Goal: Check status: Check status

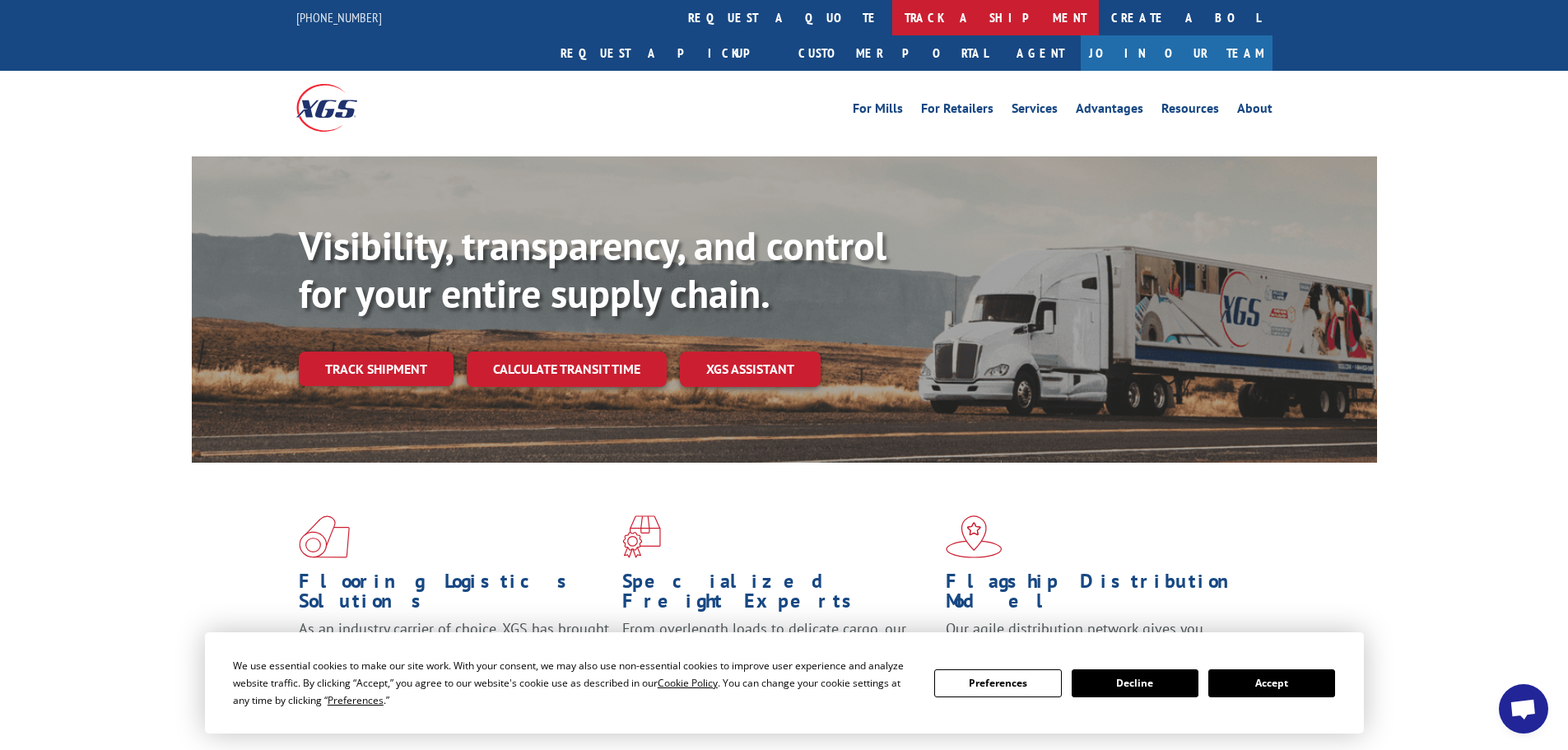
click at [893, 12] on link "track a shipment" at bounding box center [996, 17] width 206 height 36
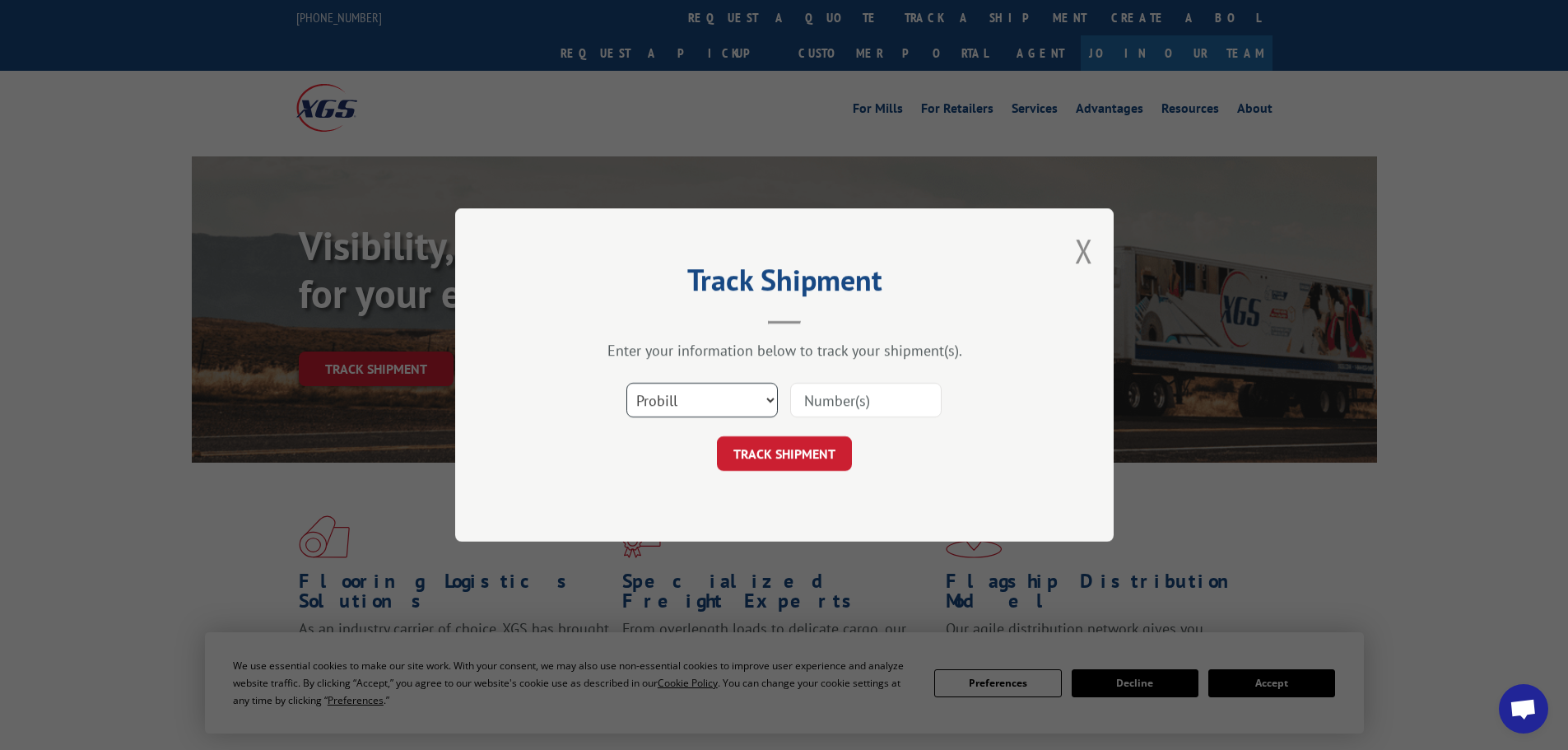
click at [748, 410] on select "Select category... Probill BOL PO" at bounding box center [702, 401] width 152 height 35
select select "po"
click at [627, 383] on select "Select category... Probill BOL PO" at bounding box center [702, 401] width 152 height 35
click at [844, 390] on input at bounding box center [866, 401] width 152 height 35
type input "47540158"
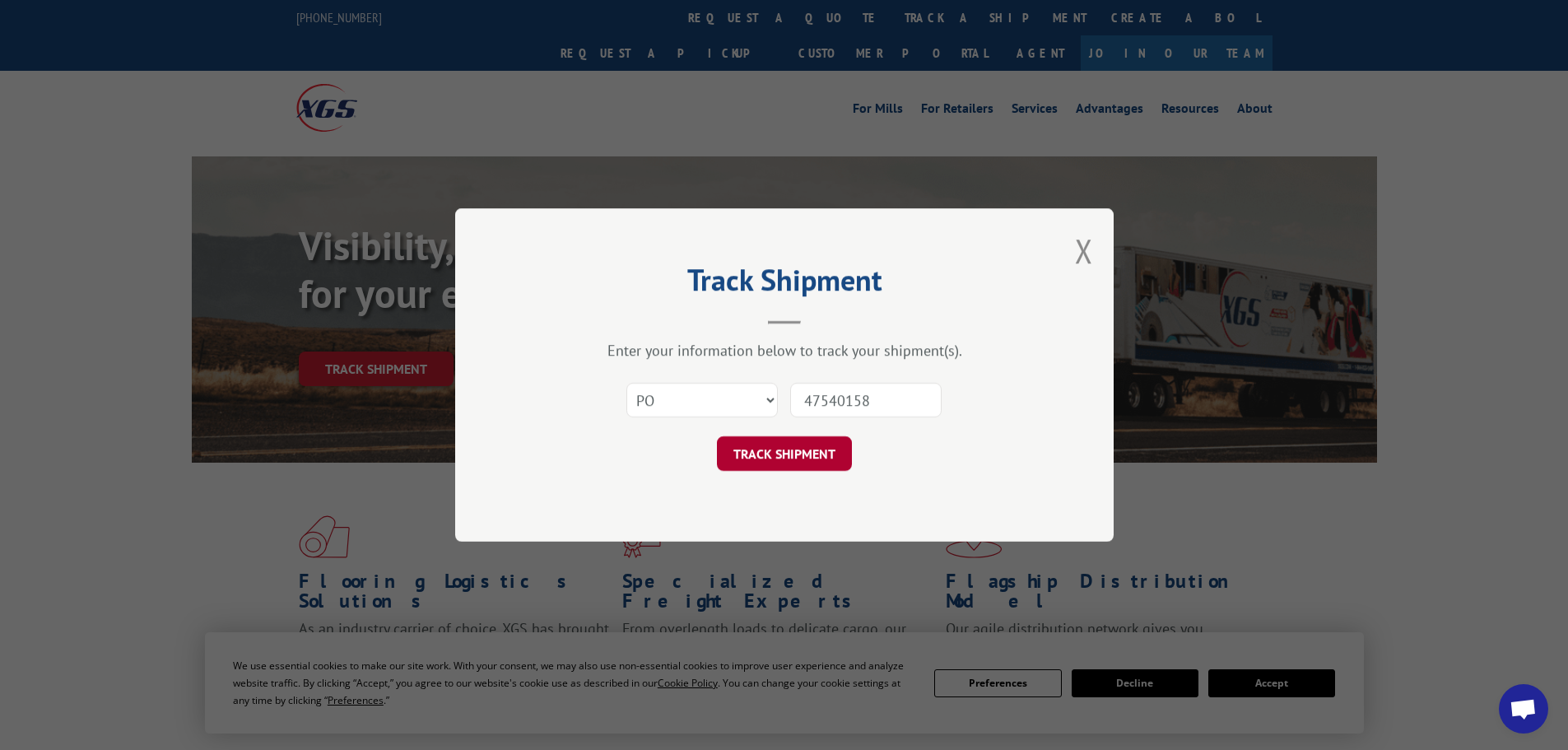
click at [798, 454] on button "TRACK SHIPMENT" at bounding box center [784, 453] width 135 height 35
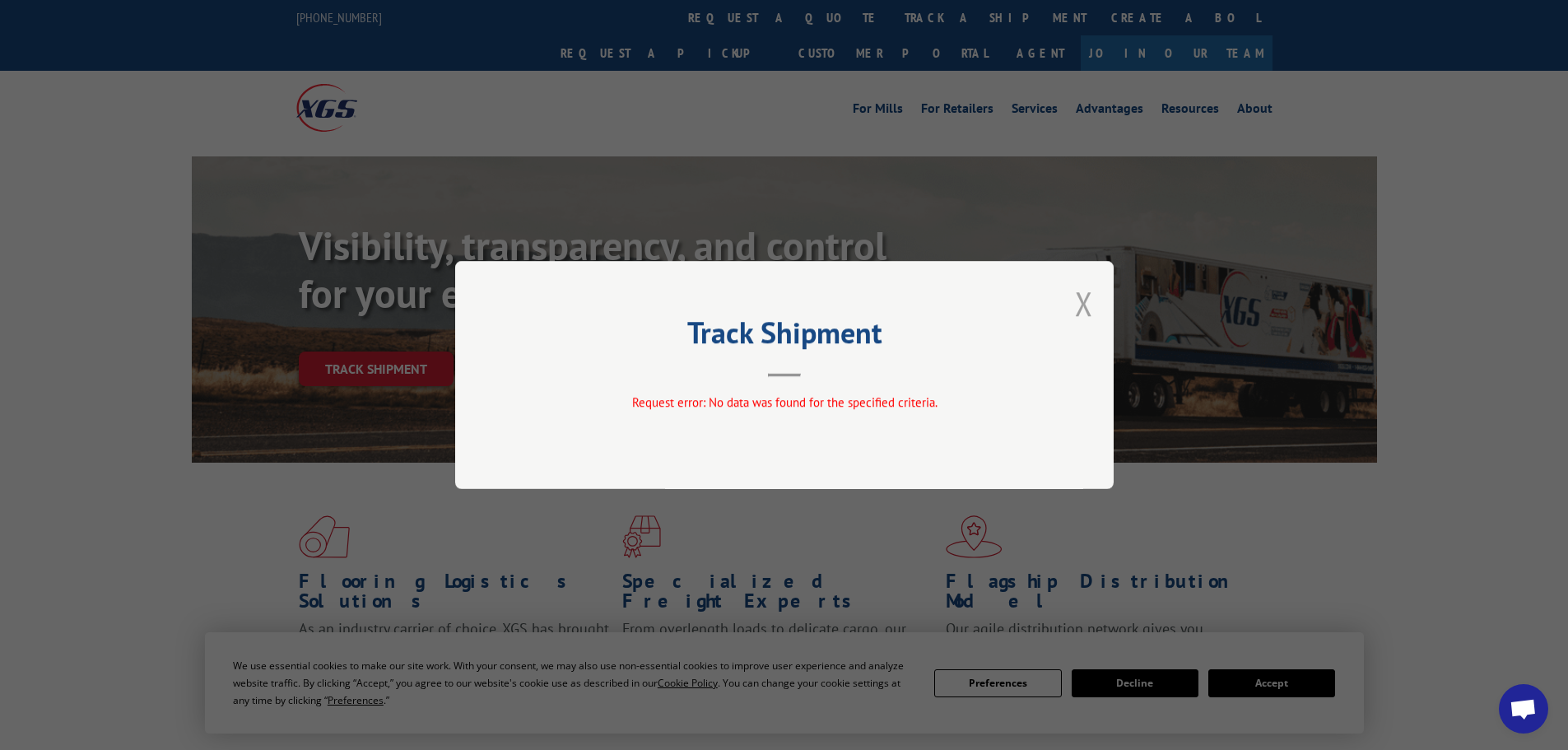
click at [1083, 295] on button "Close modal" at bounding box center [1083, 303] width 18 height 43
